Goal: Communication & Community: Share content

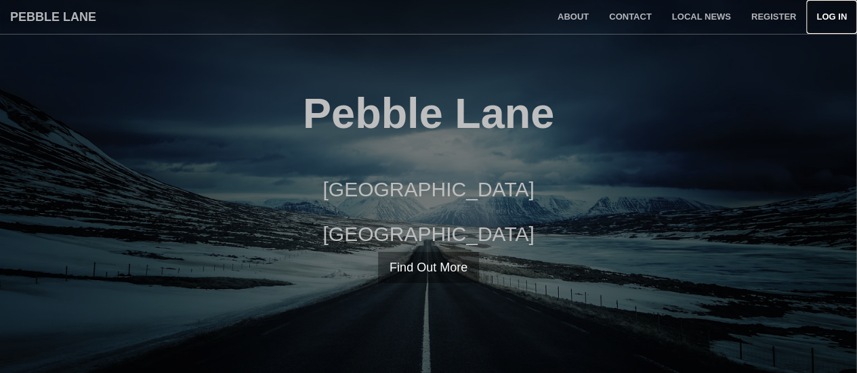
click at [828, 18] on link "Log in" at bounding box center [832, 17] width 51 height 34
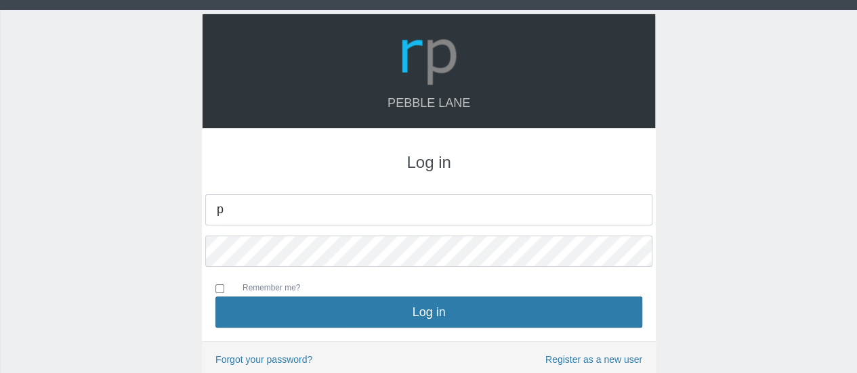
type input "pebblelane123@gmail.com"
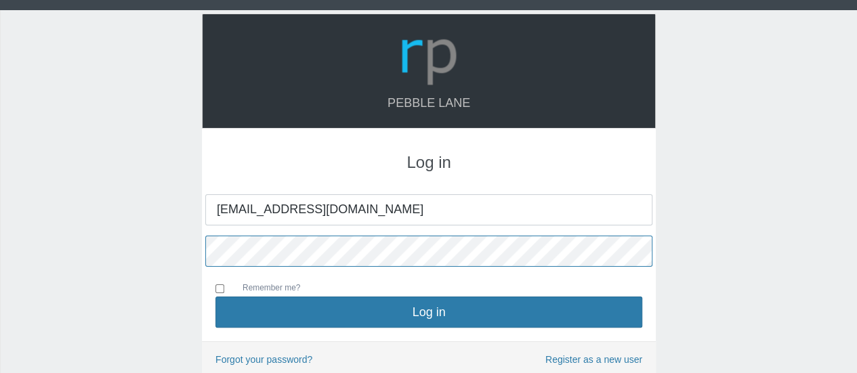
click at [216, 297] on button "Log in" at bounding box center [429, 312] width 427 height 31
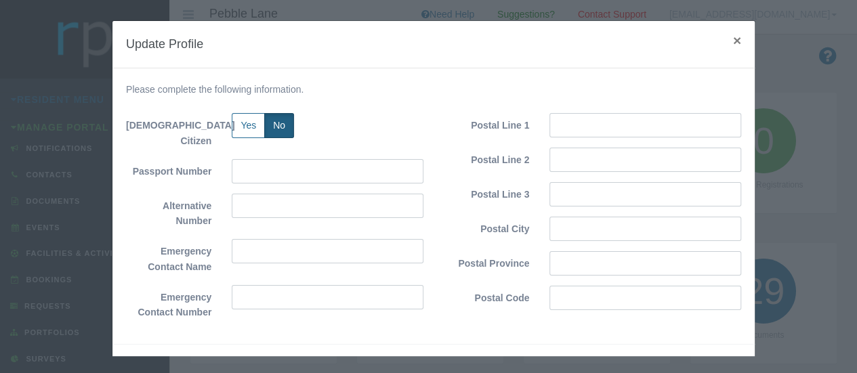
click at [733, 41] on span "×" at bounding box center [737, 41] width 8 height 16
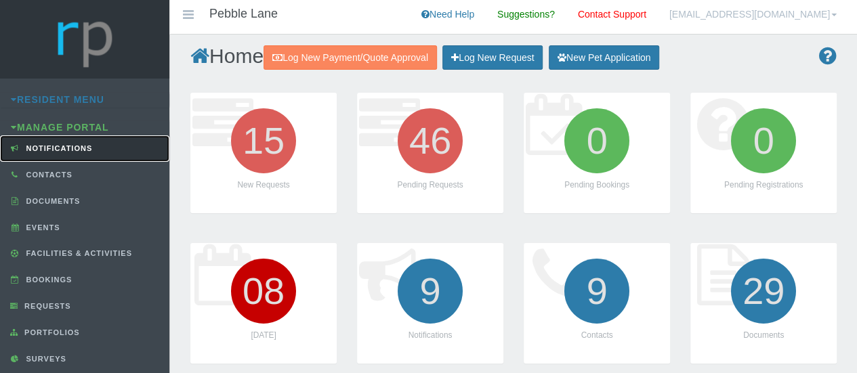
click at [77, 148] on span "Notifications" at bounding box center [58, 148] width 70 height 8
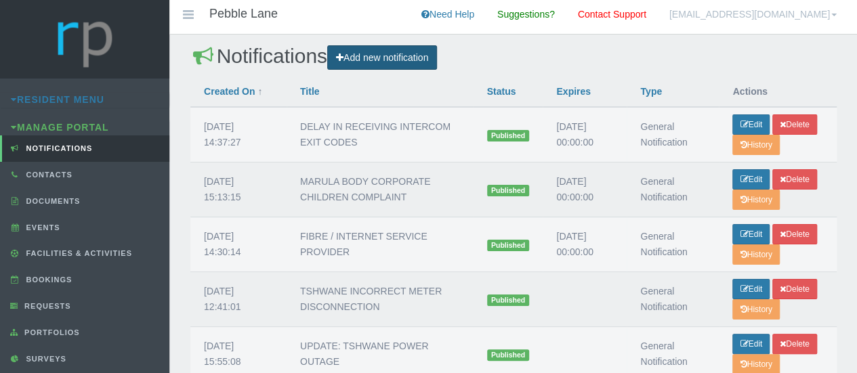
click at [377, 58] on link "Add new notification" at bounding box center [382, 57] width 110 height 25
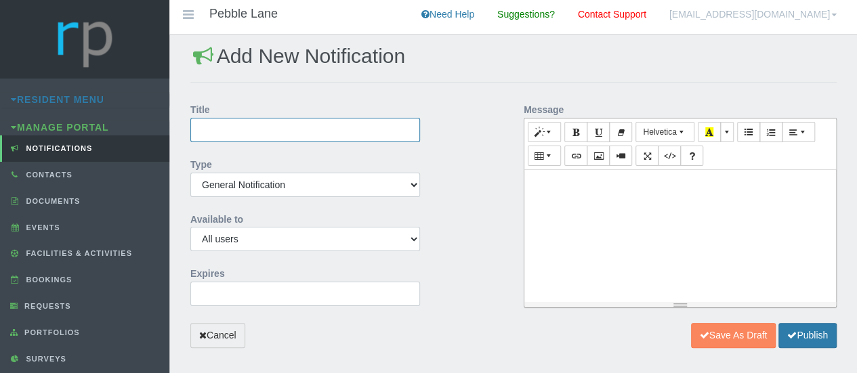
click at [241, 128] on input "Title" at bounding box center [305, 130] width 230 height 24
paste input "BODACIOUS WATER AND ELECTRICITY METER READINGS"
type input "BODACIOUS WATER AND ELECTRICITY METER READINGS THURSDAY 9 OCTOBER"
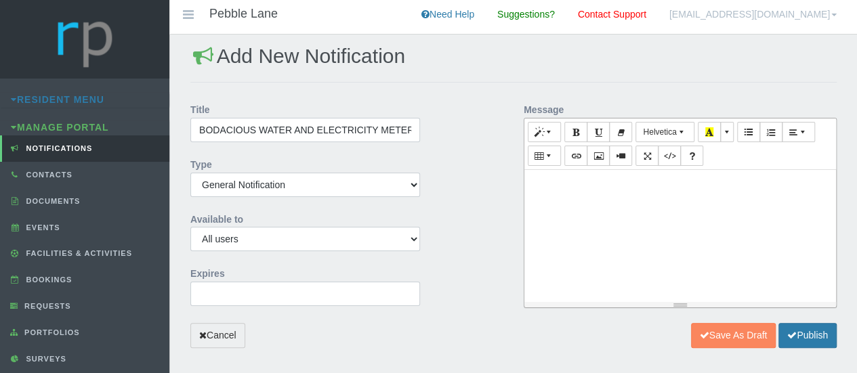
click at [543, 185] on p at bounding box center [680, 185] width 298 height 16
paste div "To enrich screen reader interactions, please activate Accessibility in Grammarl…"
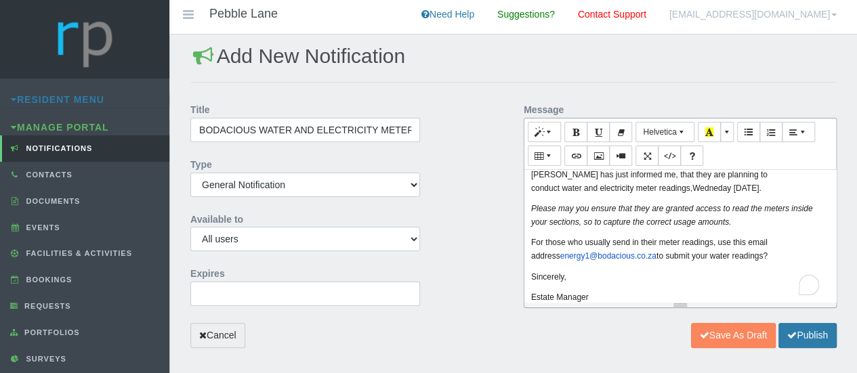
scroll to position [28, 0]
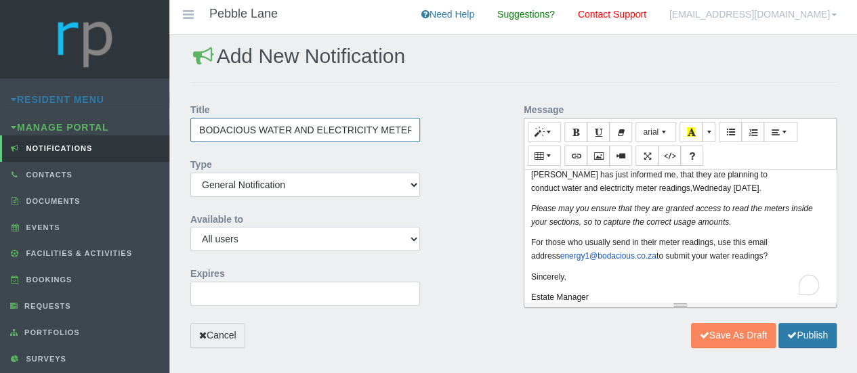
click at [386, 129] on input "BODACIOUS WATER AND ELECTRICITY METER READINGS THURSDAY 9 OCTOBER" at bounding box center [305, 130] width 230 height 24
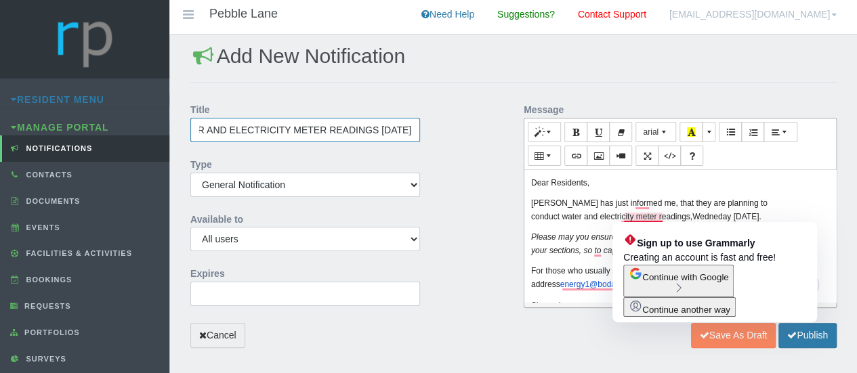
type input "BODACIOUS WATER AND ELECTRICITY METER READINGS THURSDAY 9 OCTOBER 2025"
click at [648, 215] on p "Bodacious has just informed me, that they are planning to conduct water and ele…" at bounding box center [680, 210] width 298 height 26
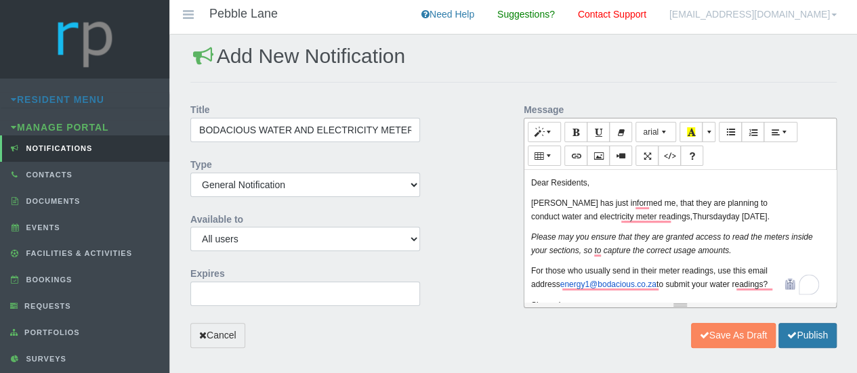
click at [682, 214] on p "Bodacious has just informed me, that they are planning to conduct water and ele…" at bounding box center [680, 210] width 298 height 26
click at [706, 214] on p "Bodacious has just informed me, that they are planning to conduct water and ele…" at bounding box center [680, 210] width 298 height 26
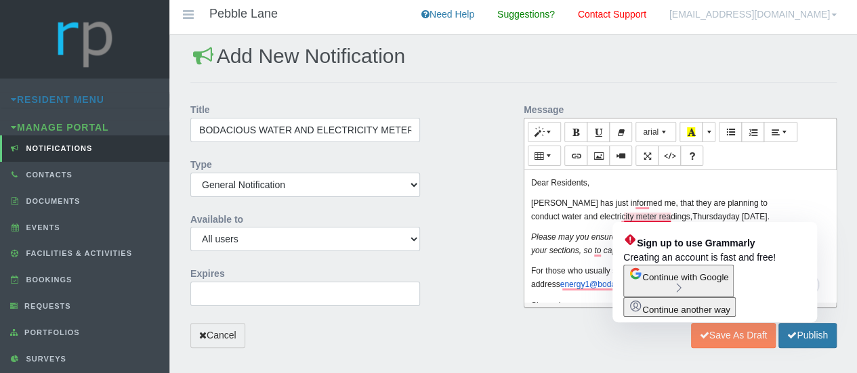
click at [670, 211] on p "Bodacious has just informed me, that they are planning to conduct water and ele…" at bounding box center [680, 210] width 298 height 26
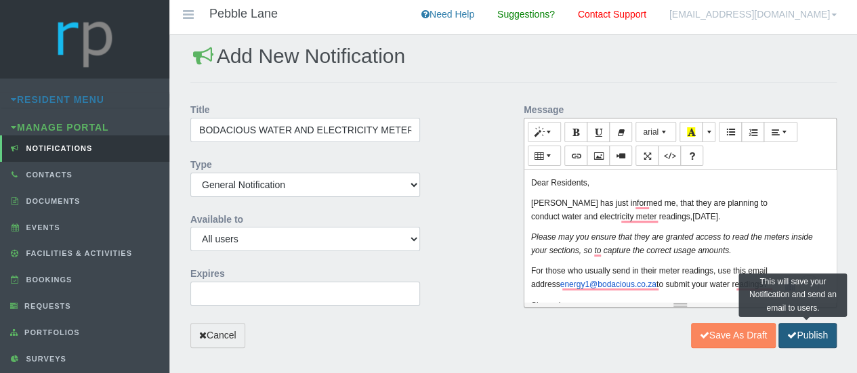
click at [813, 331] on button "Publish" at bounding box center [808, 335] width 58 height 25
